Goal: Understand process/instructions

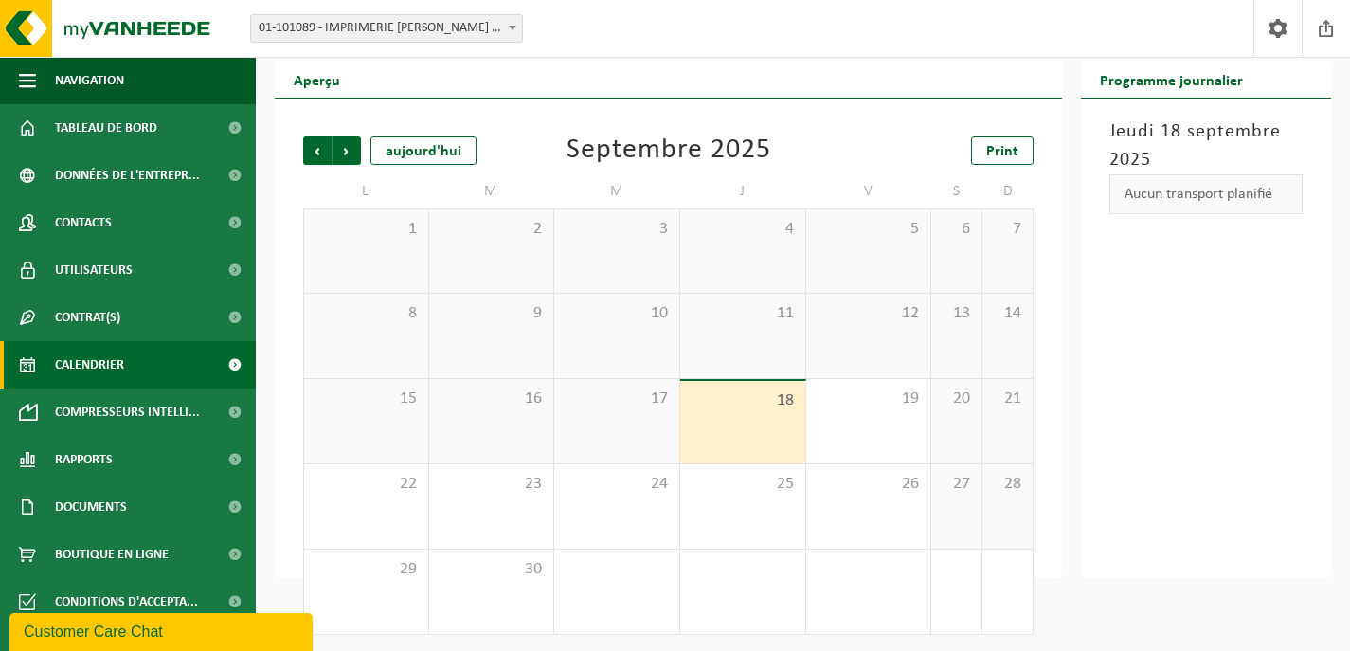
scroll to position [65, 0]
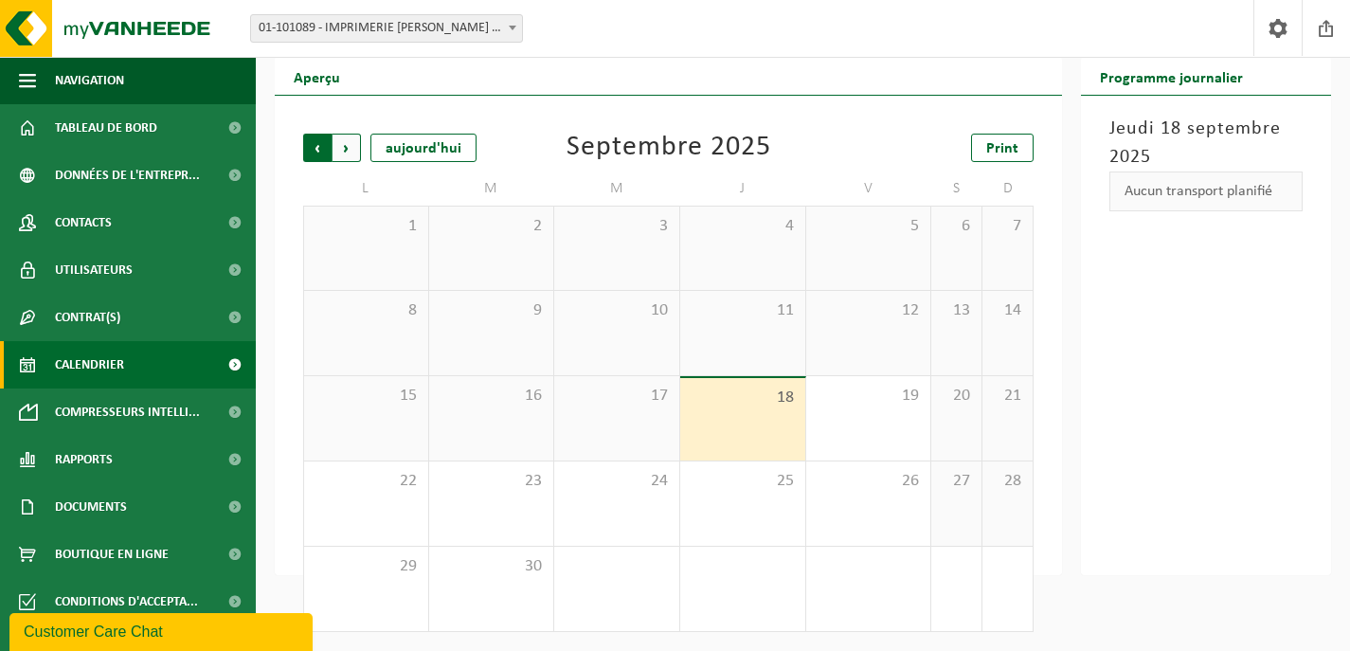
click at [351, 152] on span "Suivant" at bounding box center [347, 148] width 28 height 28
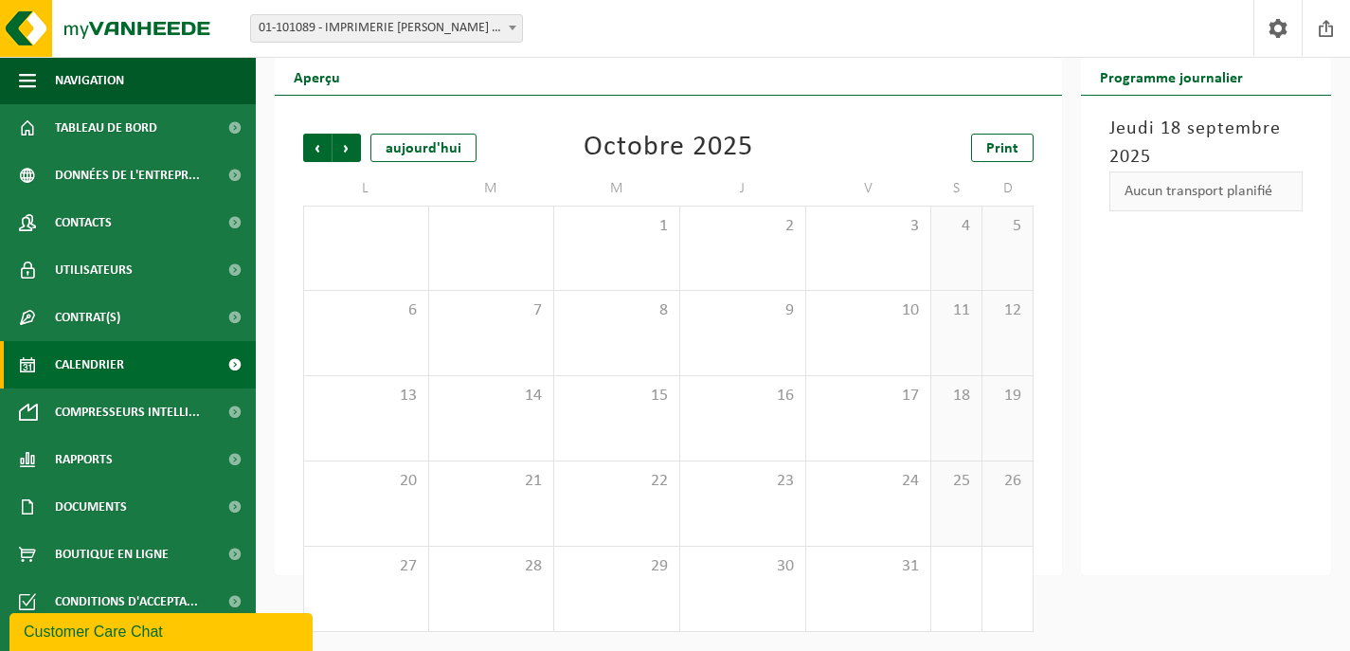
click at [351, 152] on span "Suivant" at bounding box center [347, 148] width 28 height 28
click at [323, 149] on span "Précédent" at bounding box center [317, 148] width 28 height 28
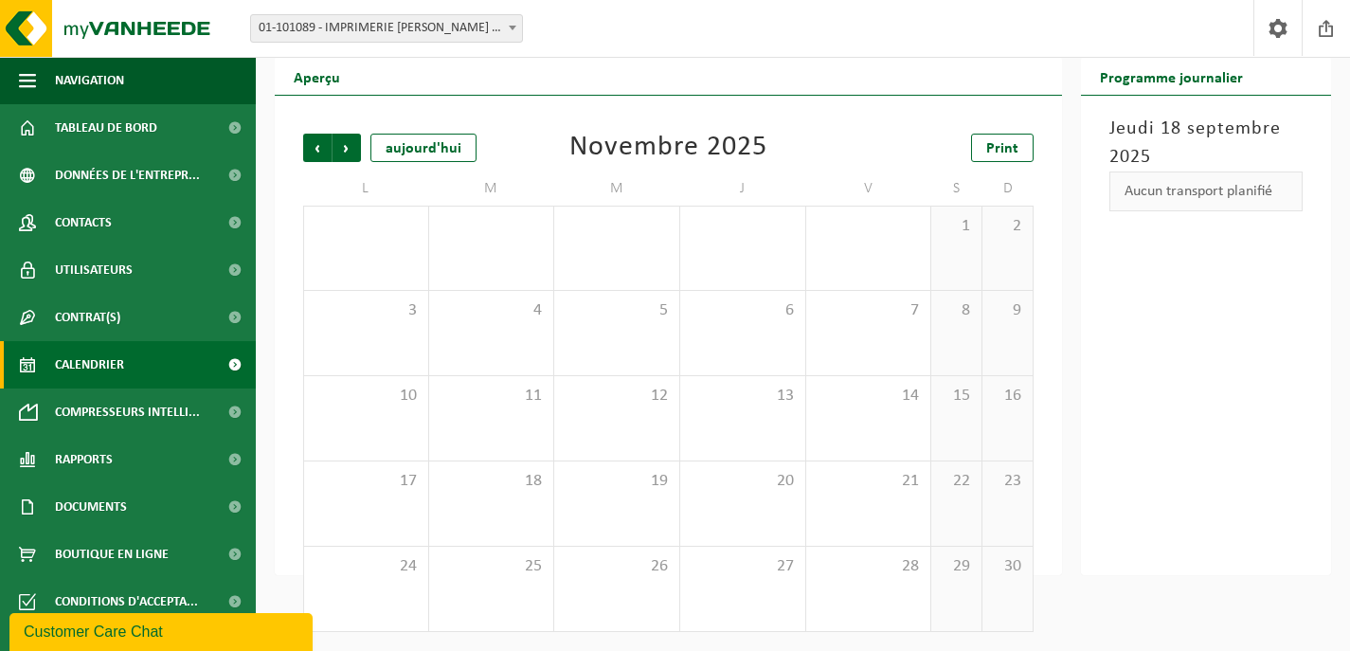
click at [323, 149] on span "Précédent" at bounding box center [317, 148] width 28 height 28
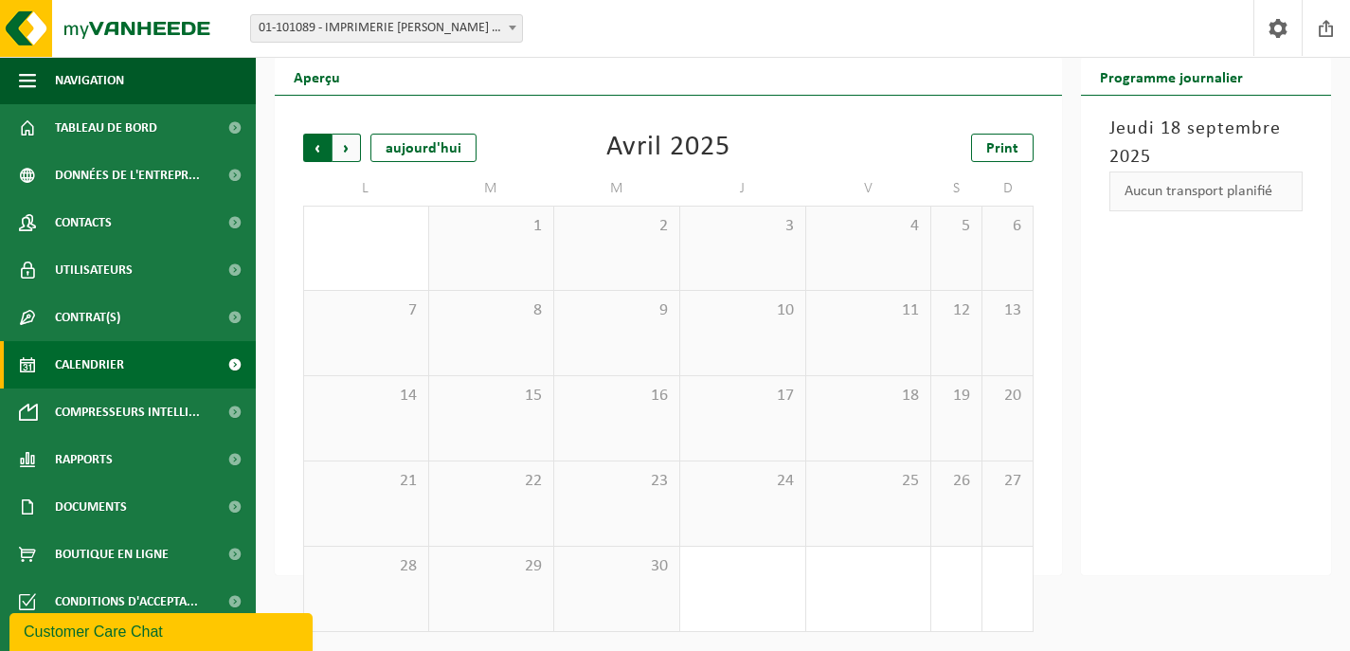
click at [348, 148] on span "Suivant" at bounding box center [347, 148] width 28 height 28
